Goal: Task Accomplishment & Management: Use online tool/utility

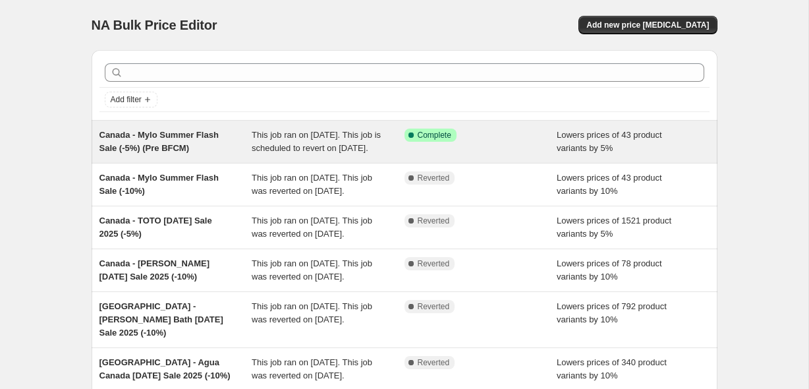
click at [209, 148] on div "Canada - Mylo Summer Flash Sale (-5%) (Pre BFCM)" at bounding box center [175, 141] width 153 height 26
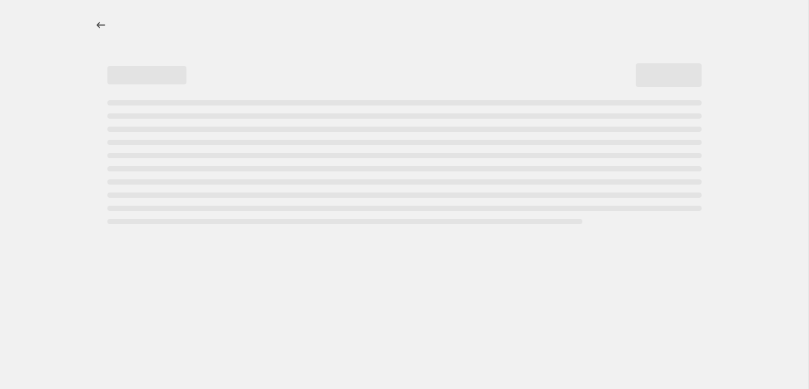
select select "percentage"
select select "no_change"
select select "not_equal"
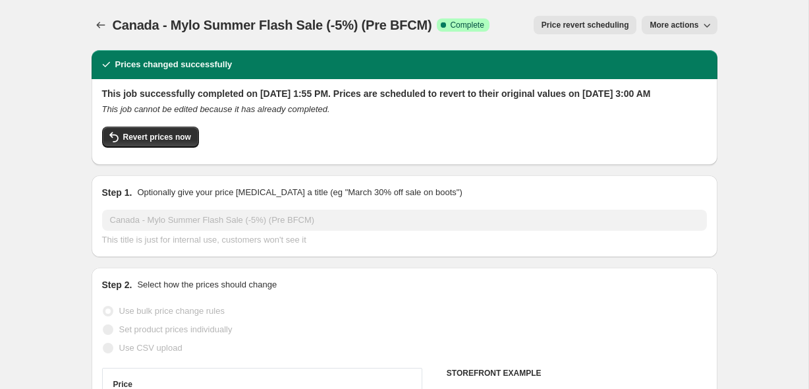
select select "vendor"
select select "product_type"
click at [161, 142] on span "Revert prices now" at bounding box center [157, 137] width 68 height 11
checkbox input "false"
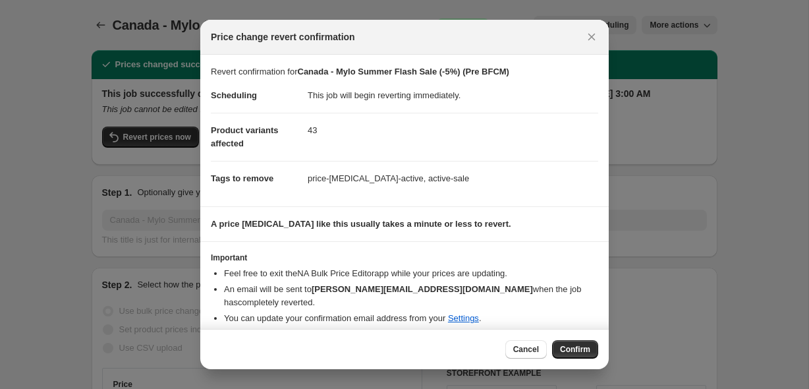
scroll to position [12, 0]
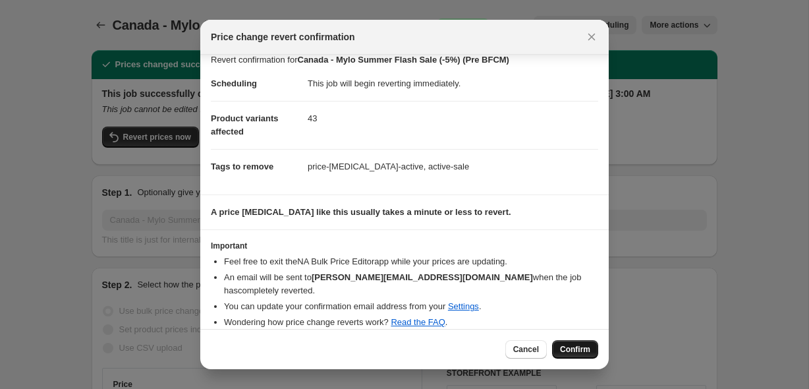
click at [580, 348] on span "Confirm" at bounding box center [575, 349] width 30 height 11
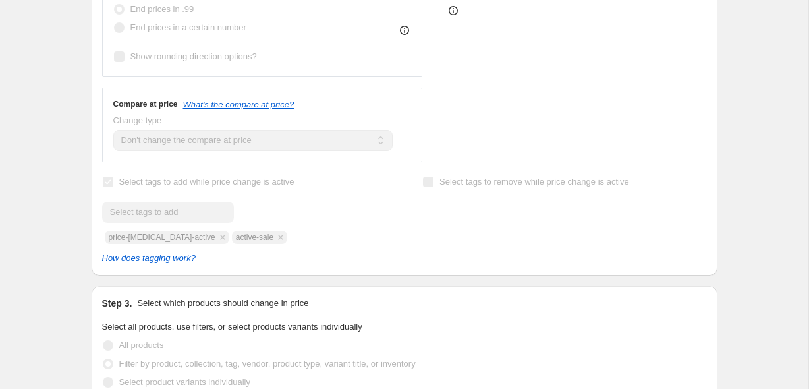
scroll to position [0, 0]
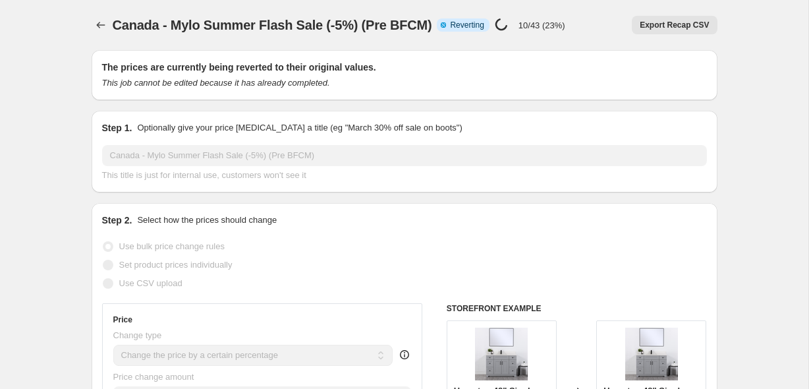
select select "percentage"
select select "no_change"
select select "vendor"
select select "product_type"
select select "not_equal"
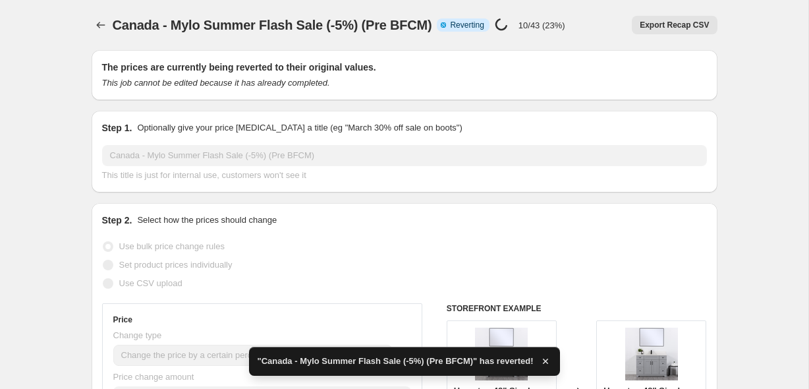
checkbox input "true"
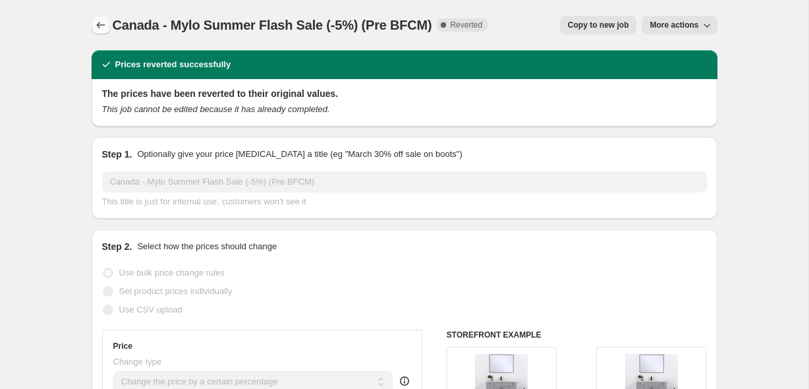
click at [102, 23] on icon "Price change jobs" at bounding box center [100, 24] width 13 height 13
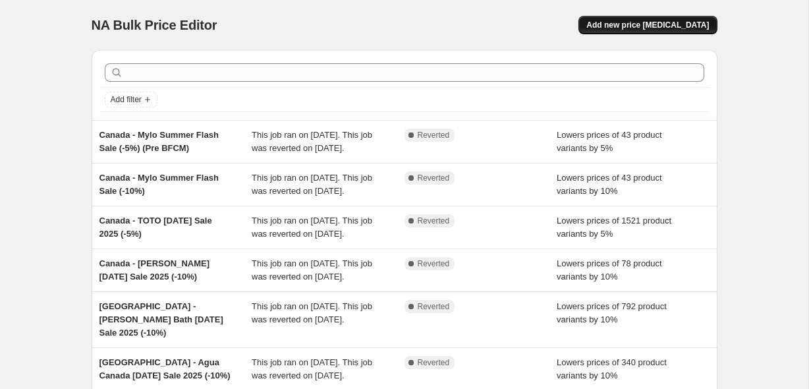
click at [640, 30] on span "Add new price [MEDICAL_DATA]" at bounding box center [647, 25] width 123 height 11
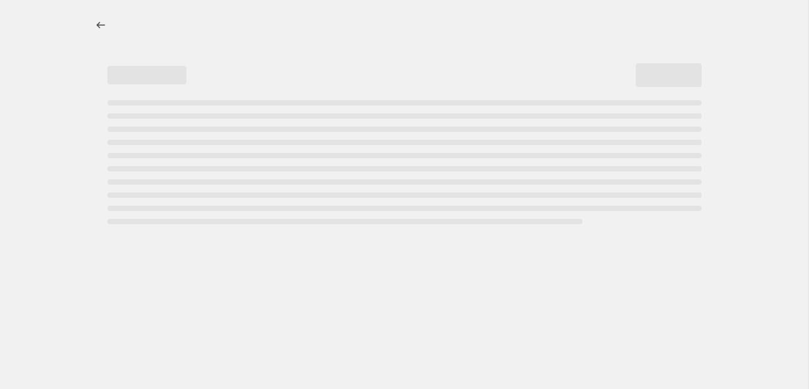
select select "percentage"
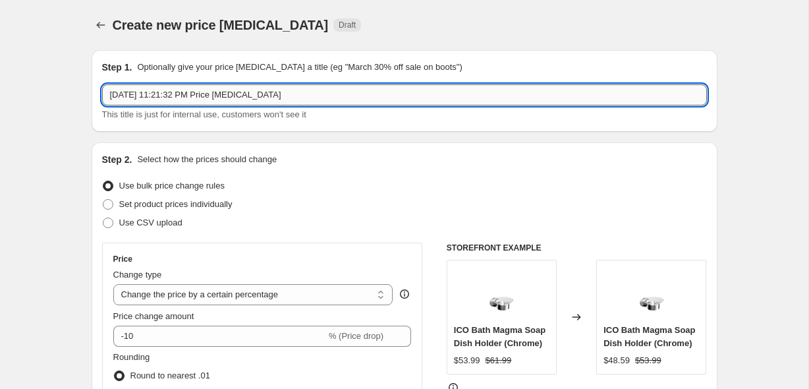
click at [219, 98] on input "[DATE] 11:21:32 PM Price [MEDICAL_DATA]" at bounding box center [404, 94] width 605 height 21
paste input "Harvest Sale 2025 ([DATE]-[DATE])"
type input "Harvest Sale 2025 ([DATE]-[DATE])"
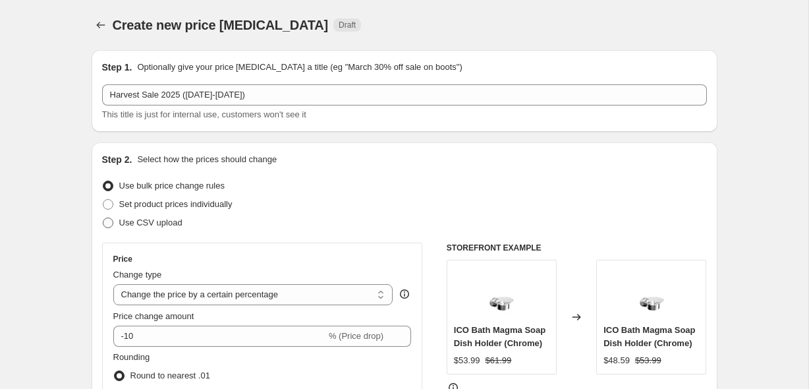
click at [109, 229] on label "Use CSV upload" at bounding box center [142, 222] width 80 height 18
click at [103, 218] on input "Use CSV upload" at bounding box center [103, 217] width 1 height 1
radio input "true"
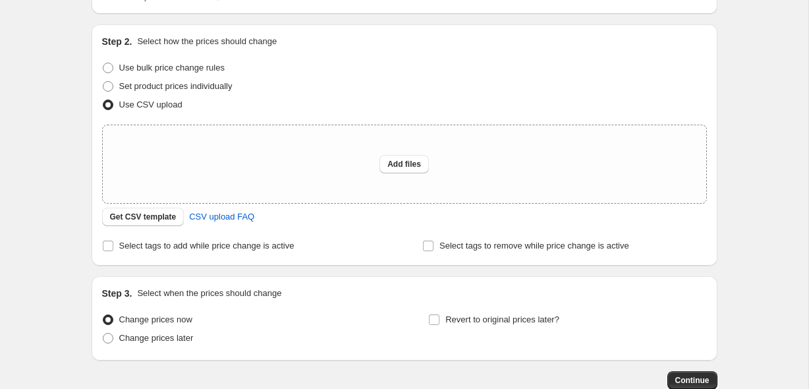
scroll to position [126, 0]
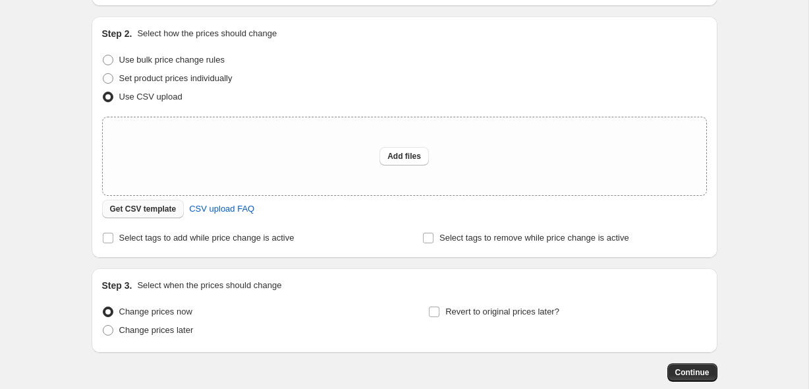
click at [137, 213] on span "Get CSV template" at bounding box center [143, 209] width 67 height 11
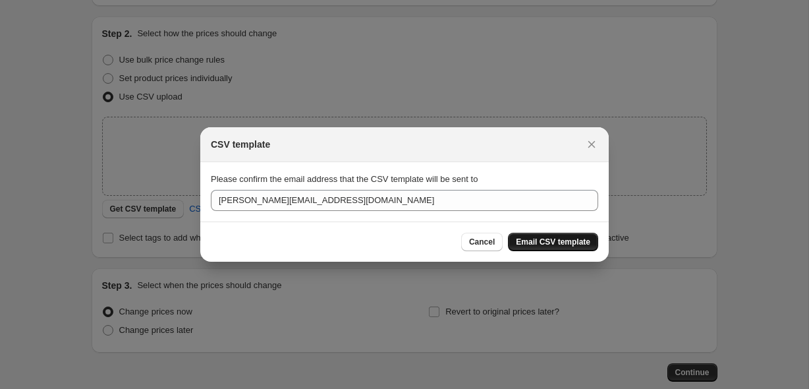
click at [539, 240] on span "Email CSV template" at bounding box center [553, 241] width 74 height 11
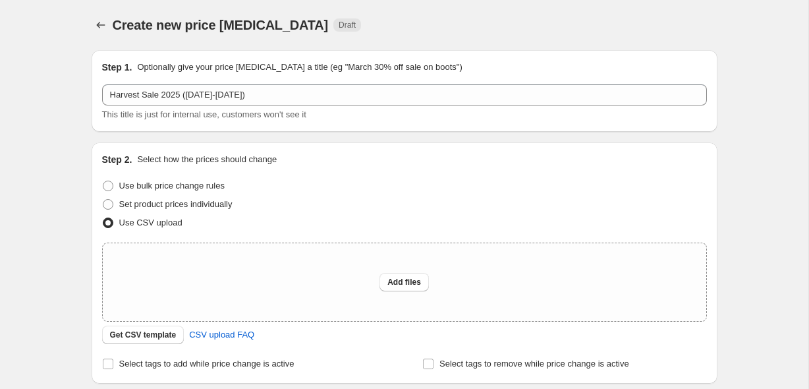
scroll to position [190, 0]
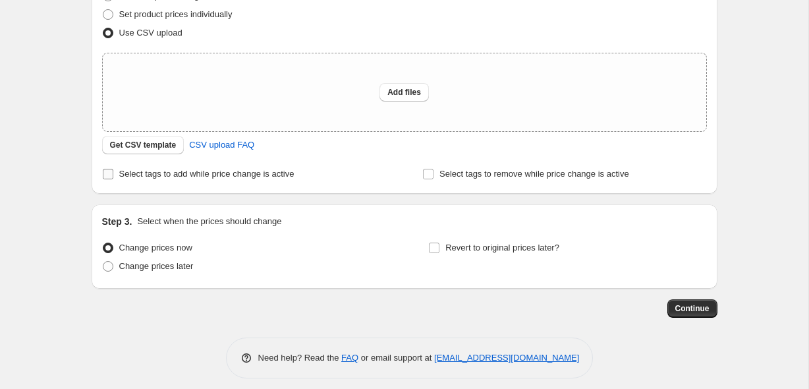
click at [111, 176] on input "Select tags to add while price change is active" at bounding box center [108, 174] width 11 height 11
checkbox input "true"
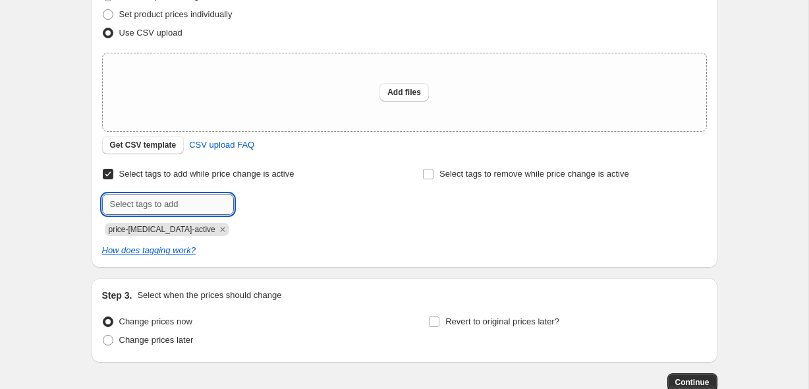
click at [150, 209] on input "text" at bounding box center [168, 204] width 132 height 21
type input "active-sale"
click at [296, 200] on span "active-sale" at bounding box center [282, 202] width 40 height 9
click at [157, 202] on input "text" at bounding box center [168, 204] width 132 height 21
paste input "__label:Harvest Sale:#FF6F3C:bestseller"
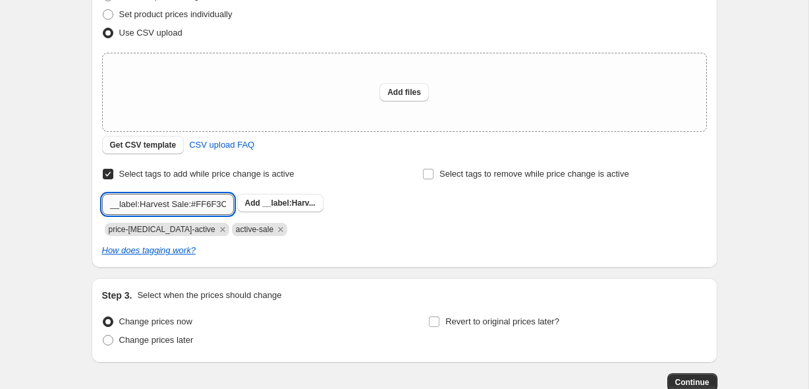
scroll to position [0, 47]
type input "__label:Harvest Sale:#FF6F3C:bestseller"
click at [255, 209] on button "Add __label:Harv..." at bounding box center [280, 203] width 86 height 18
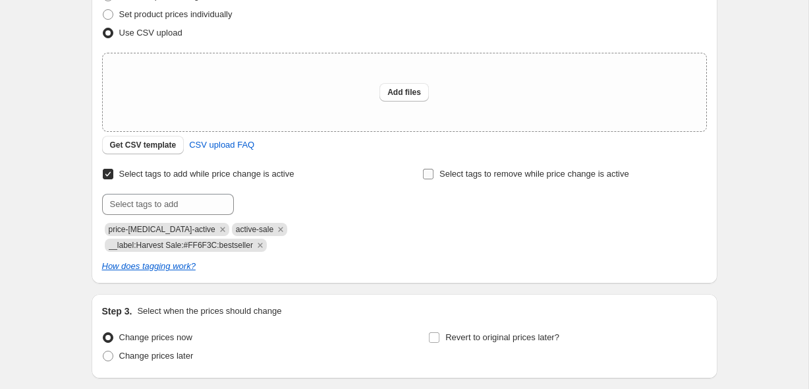
click at [437, 172] on label "Select tags to remove while price change is active" at bounding box center [525, 174] width 207 height 18
click at [433, 172] on input "Select tags to remove while price change is active" at bounding box center [428, 174] width 11 height 11
checkbox input "true"
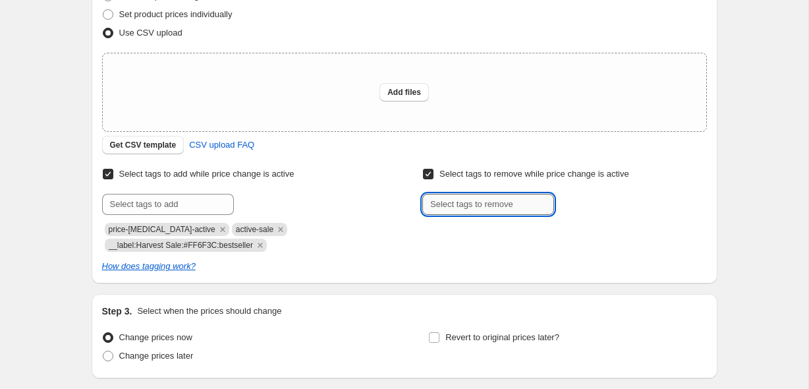
click at [454, 199] on input "text" at bounding box center [488, 204] width 132 height 21
paste input "__label:Flash Sale:#FF6F3C:bestseller"
type input "__label:Flash Sale:#FF6F3C:bestseller"
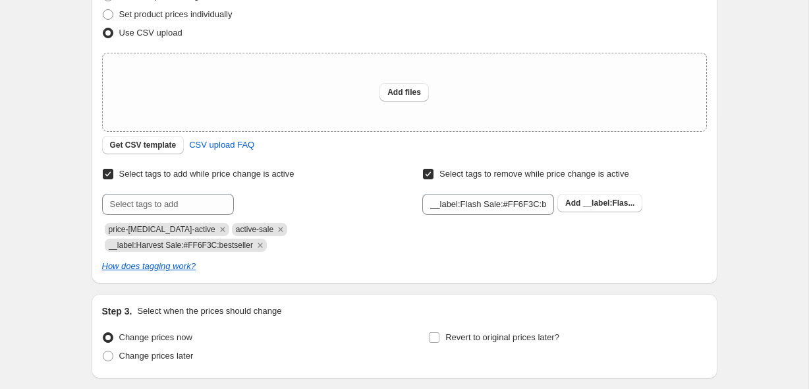
click at [587, 190] on div "Select tags to remove while price change is active Submit __label:Flash Sale:#F…" at bounding box center [564, 190] width 284 height 50
click at [587, 205] on span "__label:Flas..." at bounding box center [609, 202] width 52 height 9
click at [52, 157] on div "Create new price [MEDICAL_DATA]. This page is ready Create new price [MEDICAL_D…" at bounding box center [404, 148] width 808 height 677
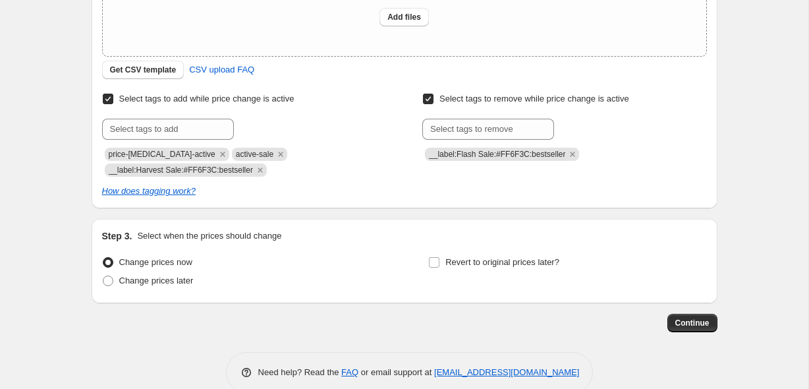
scroll to position [289, 0]
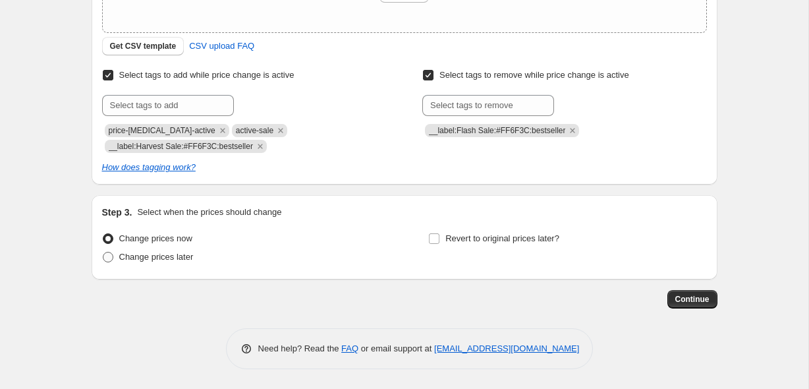
click at [147, 252] on span "Change prices later" at bounding box center [156, 257] width 74 height 10
click at [103, 252] on input "Change prices later" at bounding box center [103, 252] width 1 height 1
radio input "true"
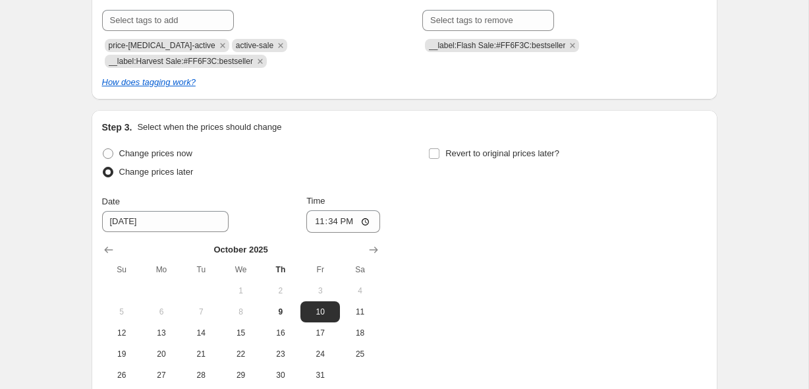
scroll to position [394, 0]
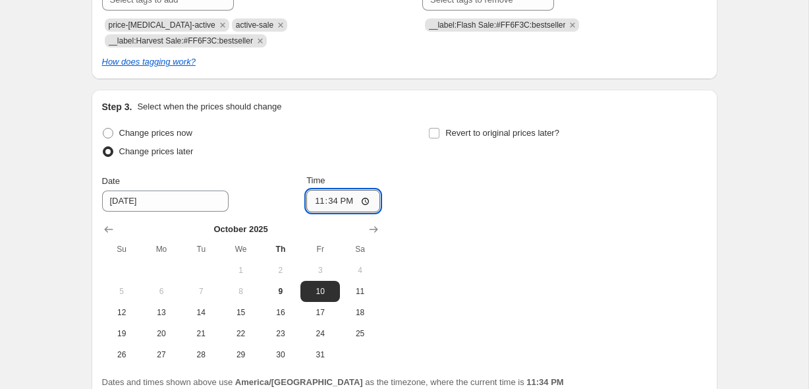
click at [316, 200] on input "23:34" at bounding box center [343, 201] width 74 height 22
type input "00:00"
click at [437, 134] on input "Revert to original prices later?" at bounding box center [434, 133] width 11 height 11
checkbox input "true"
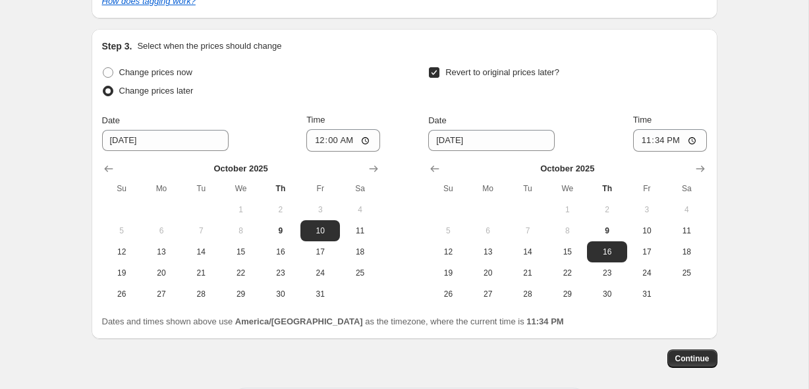
scroll to position [468, 0]
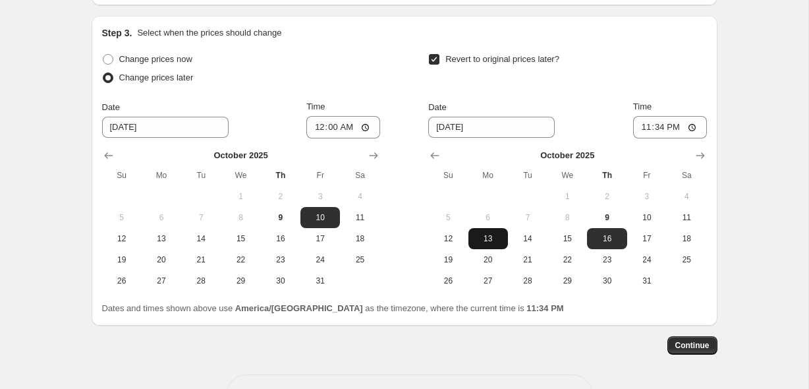
click at [487, 238] on span "13" at bounding box center [488, 238] width 29 height 11
type input "[DATE]"
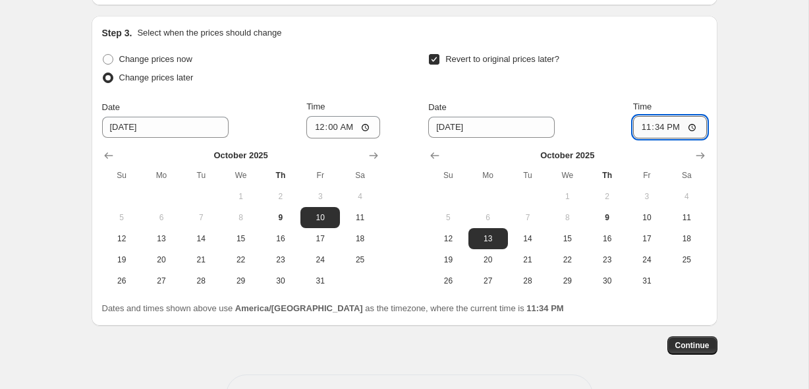
click at [637, 129] on input "23:34" at bounding box center [670, 127] width 74 height 22
type input "23:59"
click at [663, 60] on div "Revert to original prices later?" at bounding box center [567, 70] width 278 height 40
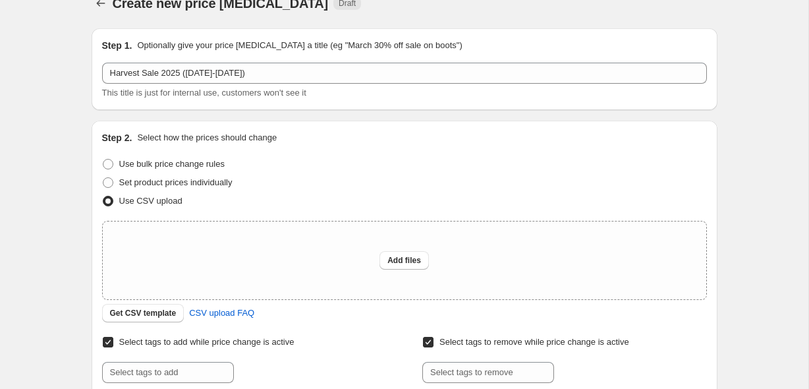
scroll to position [28, 0]
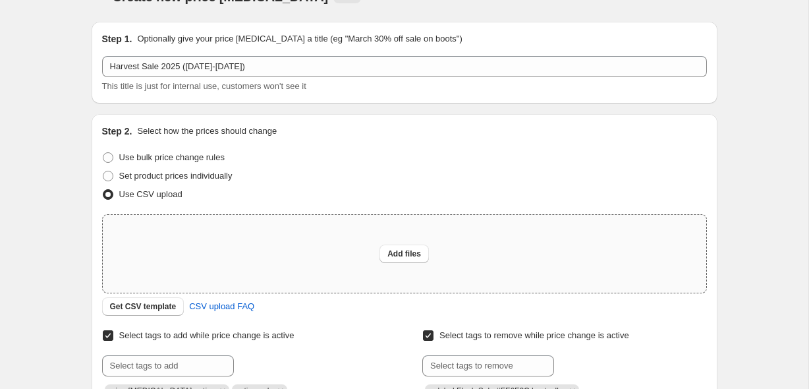
click at [301, 238] on div "Add files" at bounding box center [404, 254] width 603 height 78
type input "C:\fakepath\Canada Harvest Sale Prices (EXCLUDING RIOBEL).csv"
click at [367, 258] on div "Add files" at bounding box center [404, 254] width 603 height 78
type input "C:\fakepath\Canada Harvest Sale Prices (EXCLUDING RIOBEL).csv"
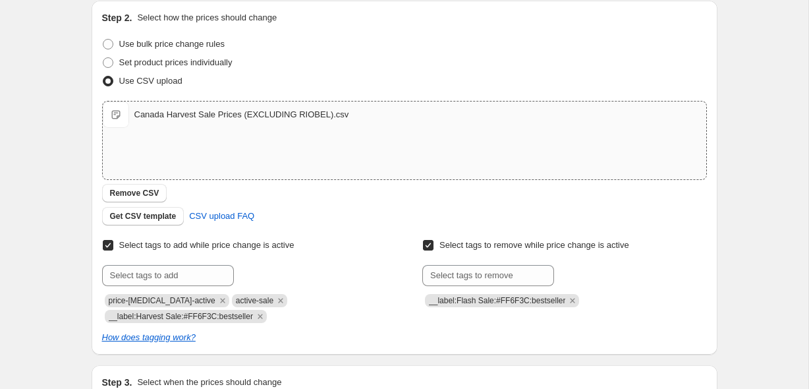
scroll to position [182, 0]
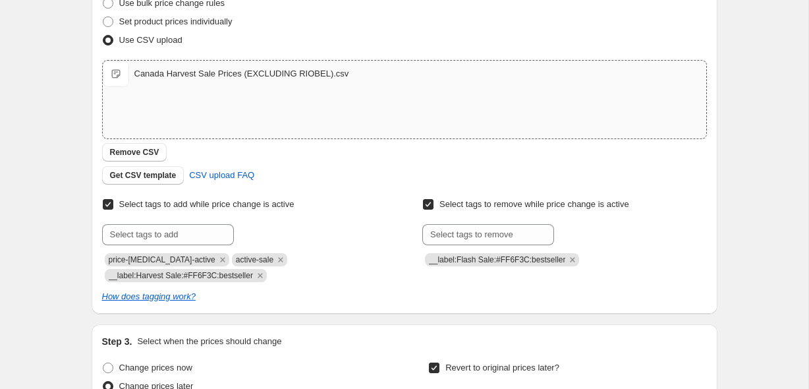
click at [72, 49] on div "Create new price [MEDICAL_DATA]. This page is ready Create new price [MEDICAL_D…" at bounding box center [404, 280] width 808 height 925
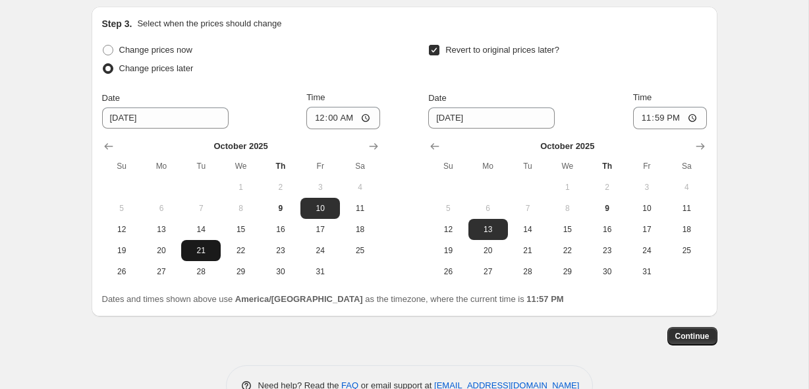
scroll to position [490, 0]
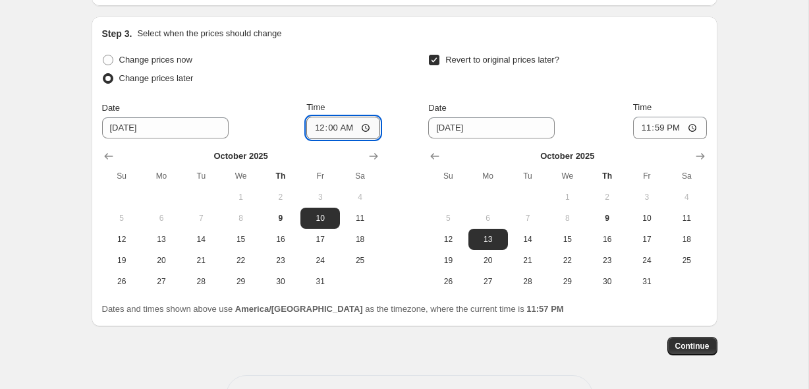
click at [332, 130] on input "00:00" at bounding box center [343, 128] width 74 height 22
click at [330, 129] on input "00:05" at bounding box center [343, 128] width 74 height 22
click at [331, 130] on input "00:05" at bounding box center [343, 128] width 74 height 22
click at [329, 129] on input "00:10" at bounding box center [343, 128] width 74 height 22
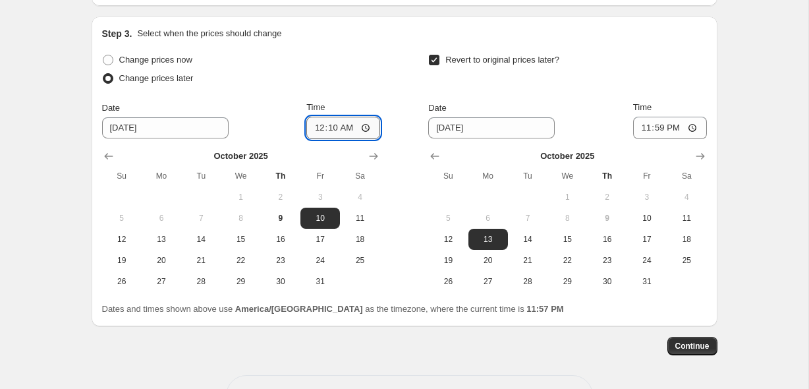
type input "00:00"
click at [688, 344] on span "Continue" at bounding box center [692, 346] width 34 height 11
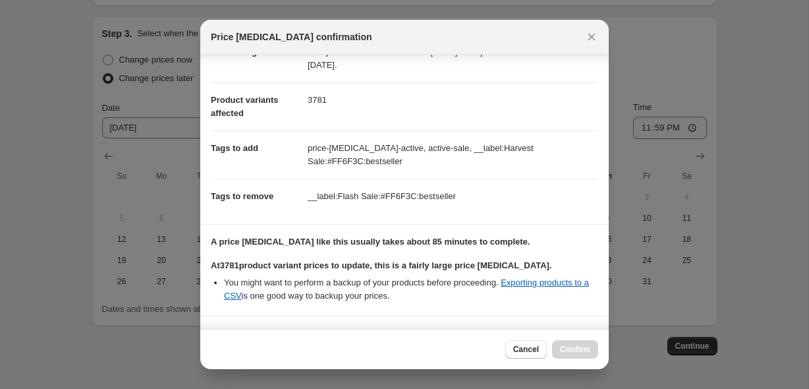
scroll to position [115, 0]
